Goal: Task Accomplishment & Management: Use online tool/utility

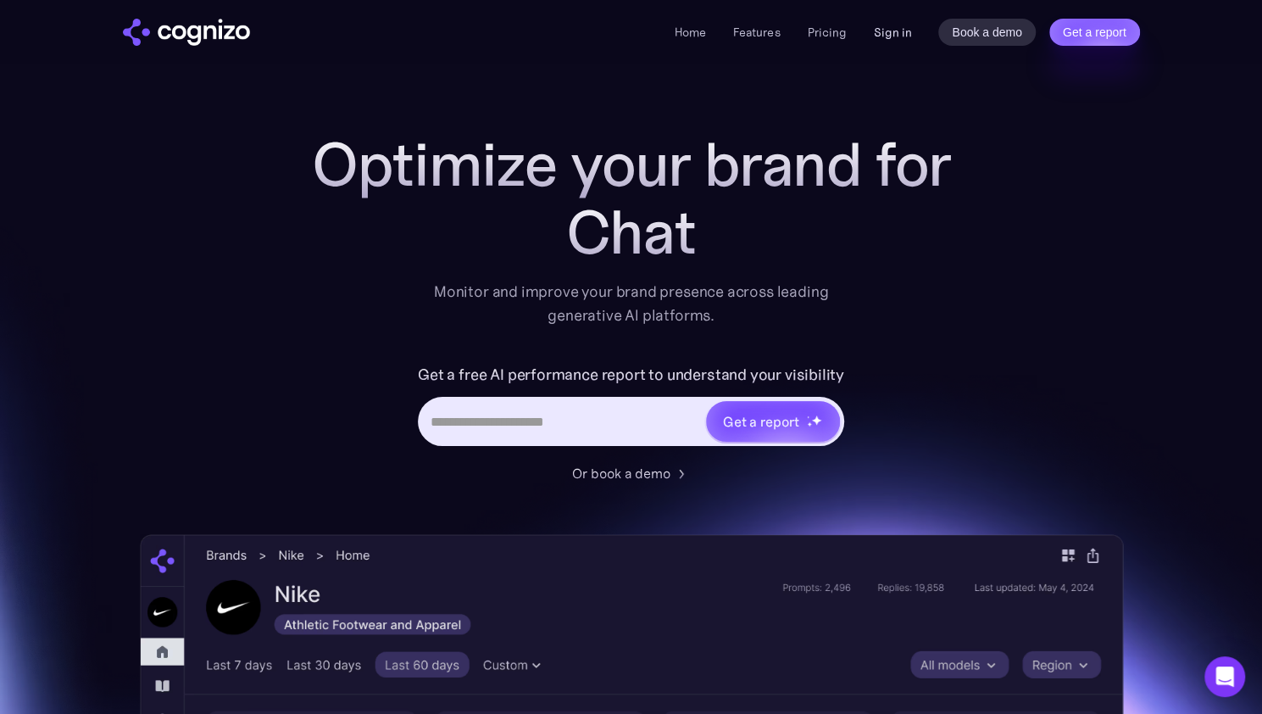
click at [897, 34] on link "Sign in" at bounding box center [892, 32] width 38 height 20
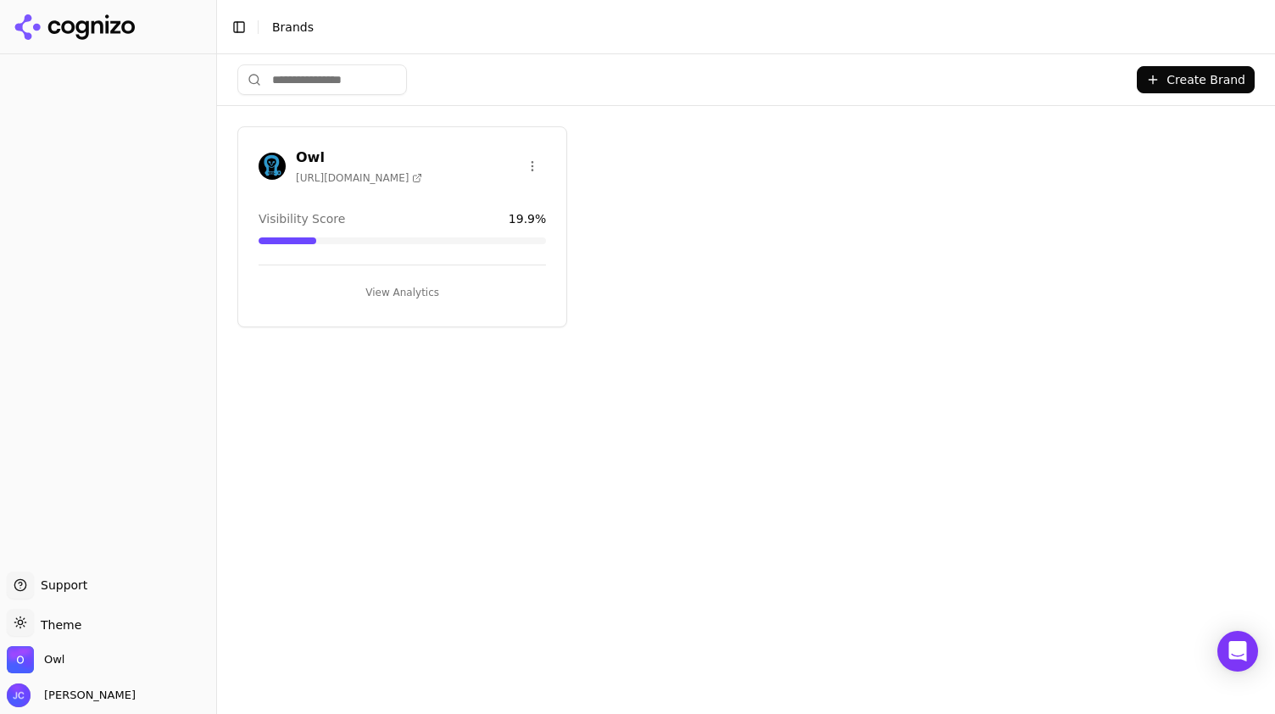
click at [402, 294] on button "View Analytics" at bounding box center [402, 292] width 287 height 27
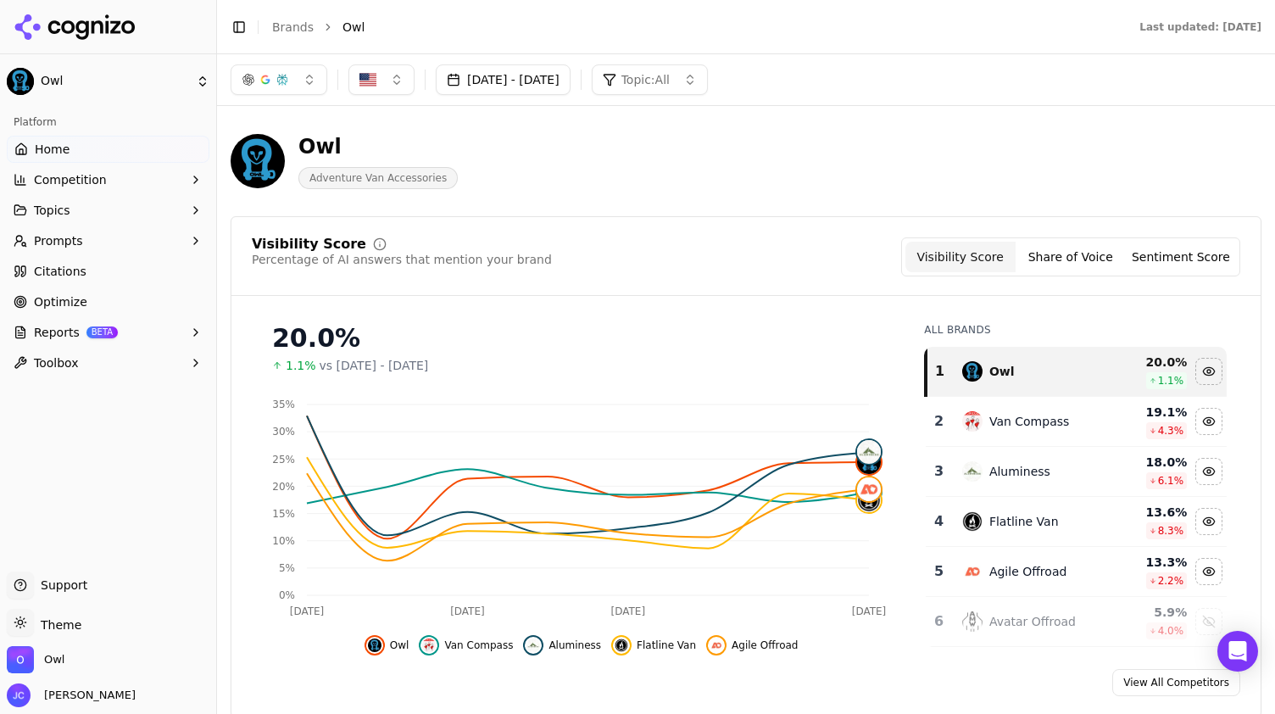
click at [551, 92] on button "Oct 02, 2025 - Oct 09, 2025" at bounding box center [503, 79] width 135 height 31
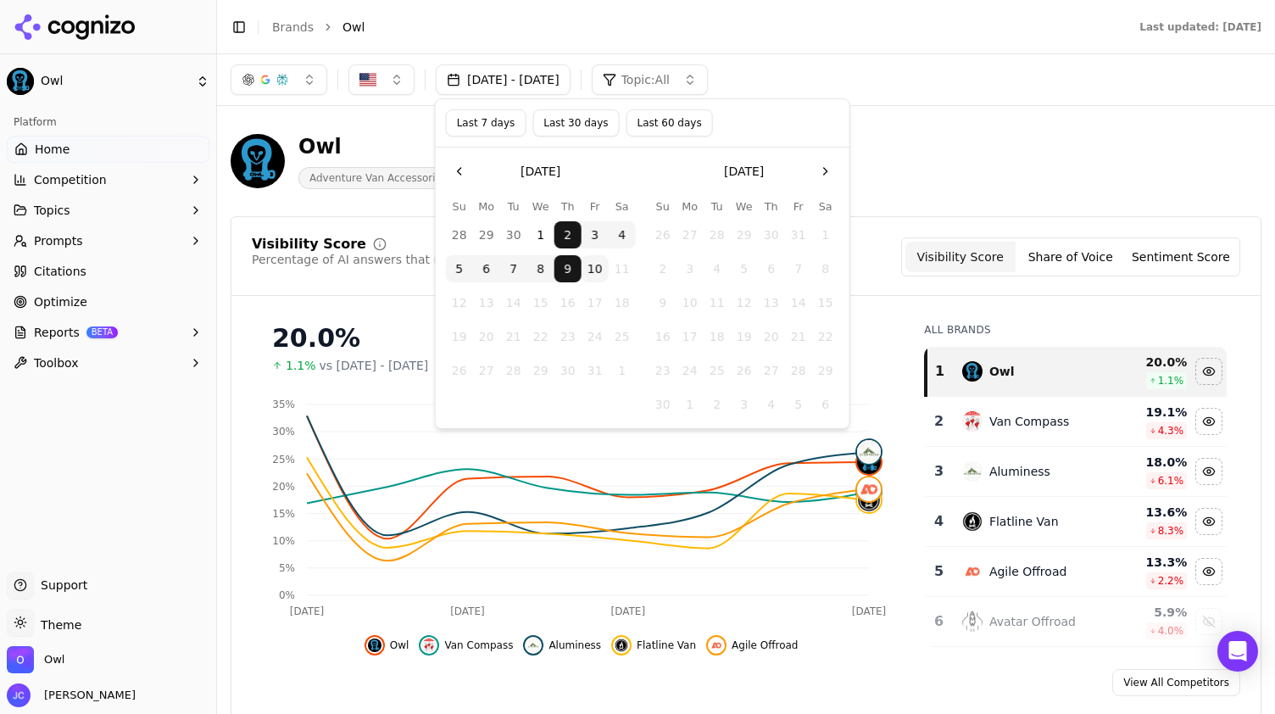
click at [494, 126] on button "Last 7 days" at bounding box center [486, 122] width 81 height 27
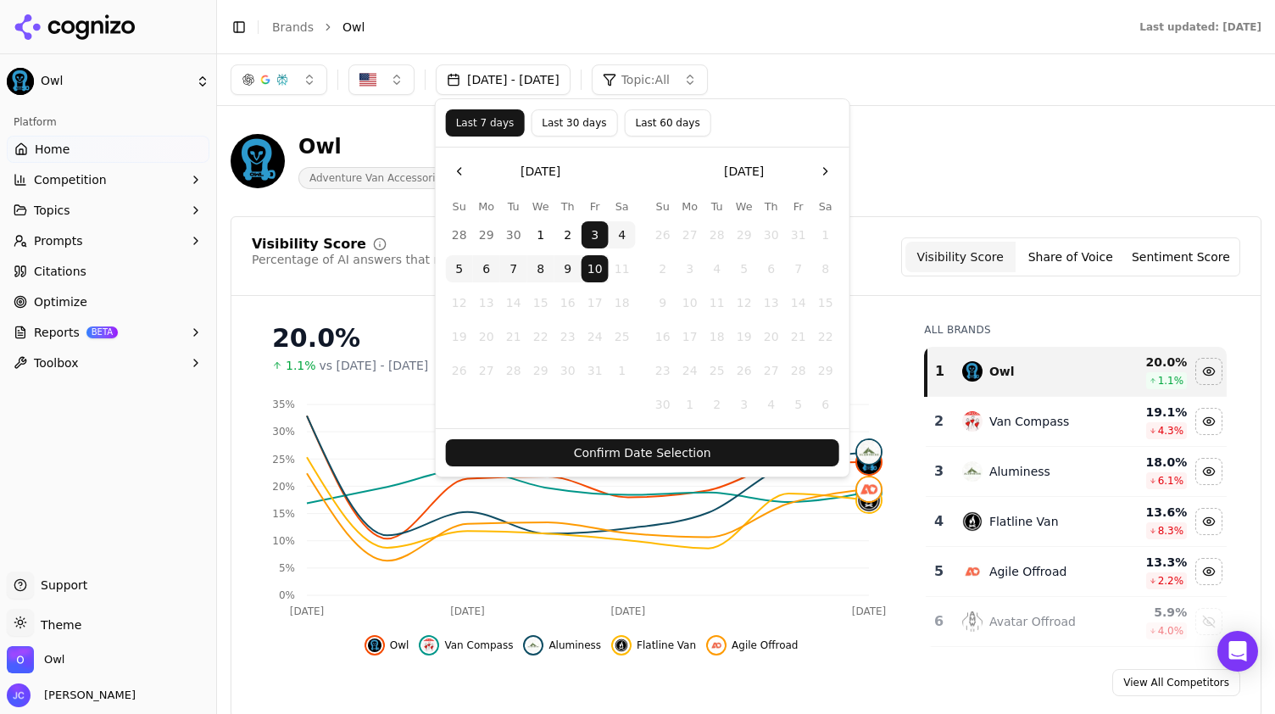
click at [663, 452] on button "Confirm Date Selection" at bounding box center [642, 452] width 393 height 27
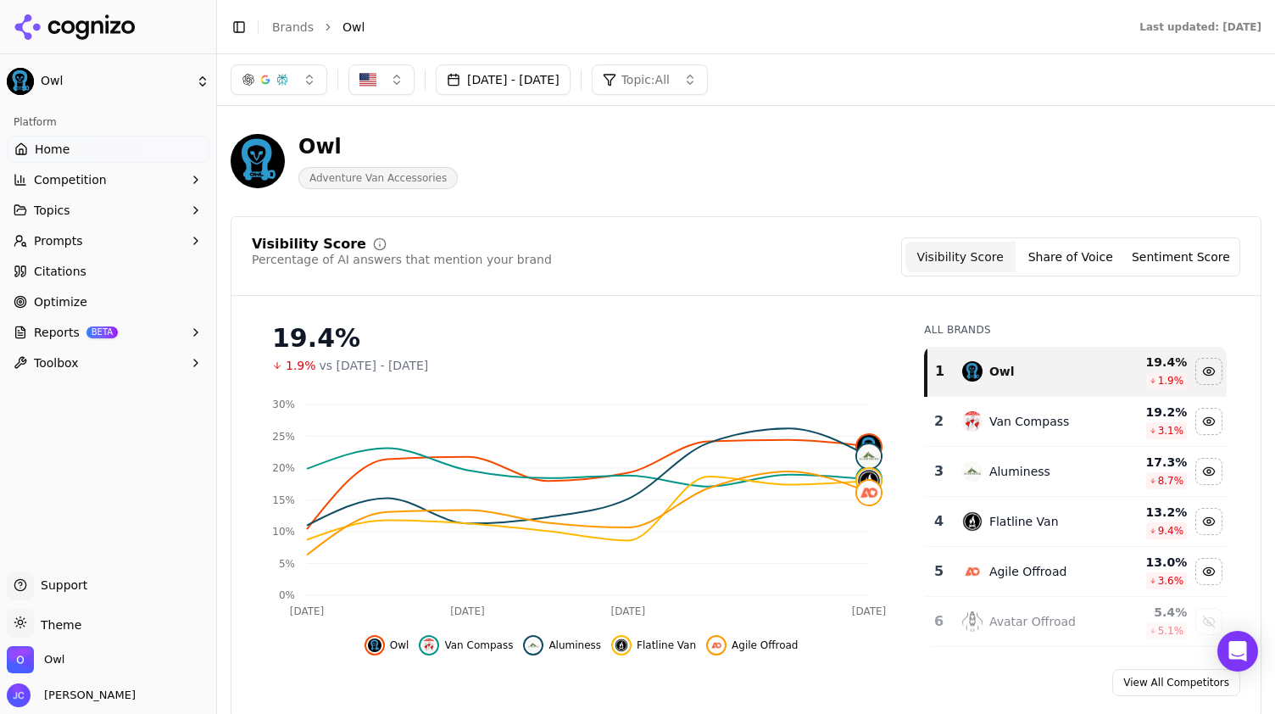
click at [158, 304] on link "Optimize" at bounding box center [108, 301] width 203 height 27
